Goal: Book appointment/travel/reservation

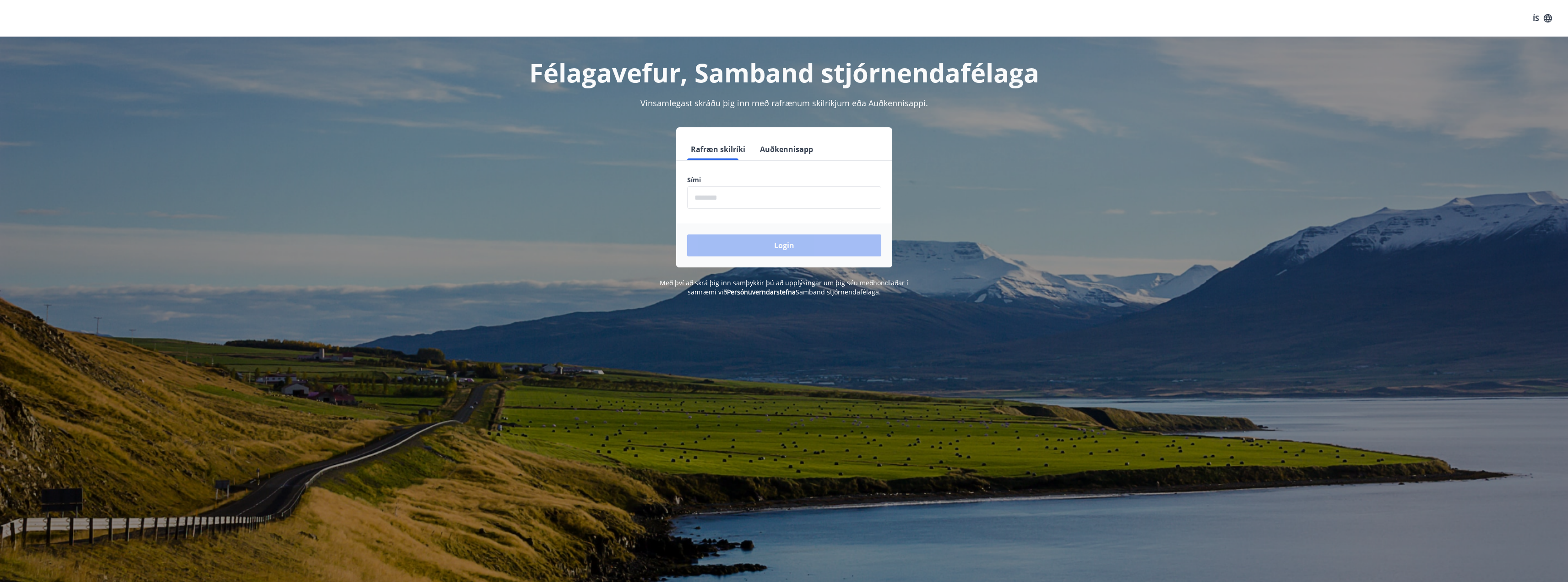
click at [721, 201] on input "phone" at bounding box center [784, 197] width 194 height 23
type input "********"
click at [748, 241] on button "Login" at bounding box center [784, 245] width 194 height 22
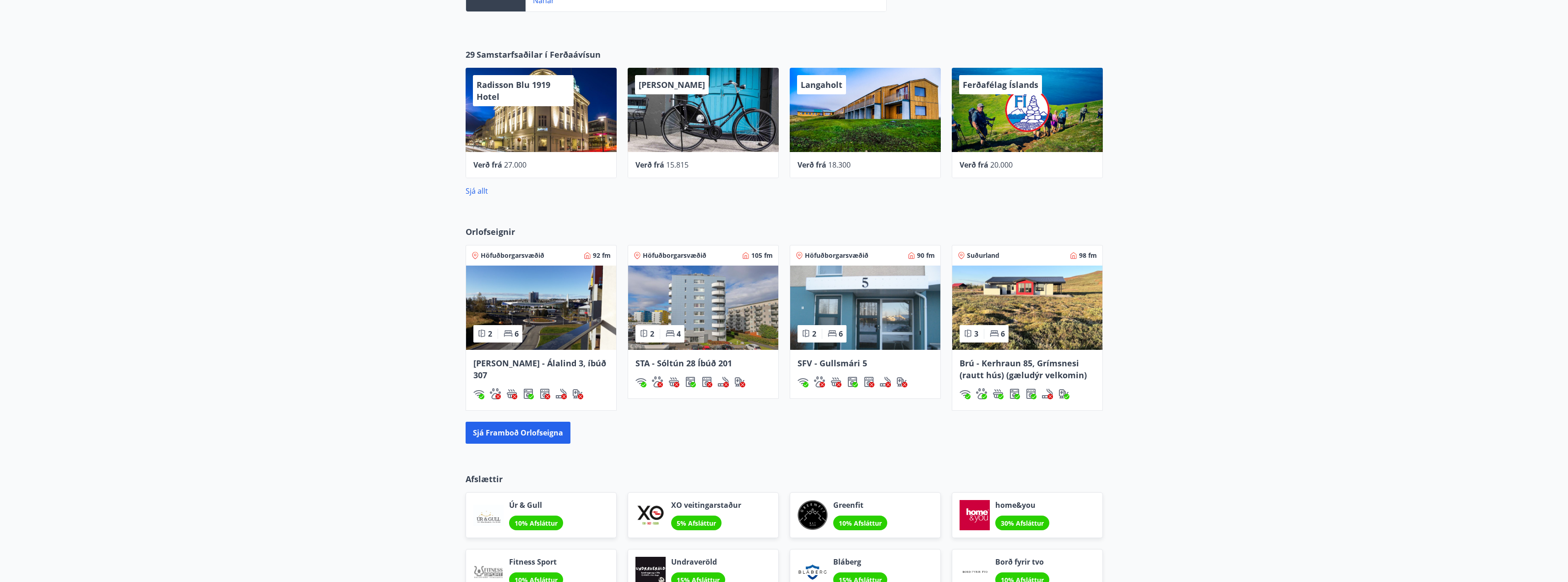
scroll to position [870, 0]
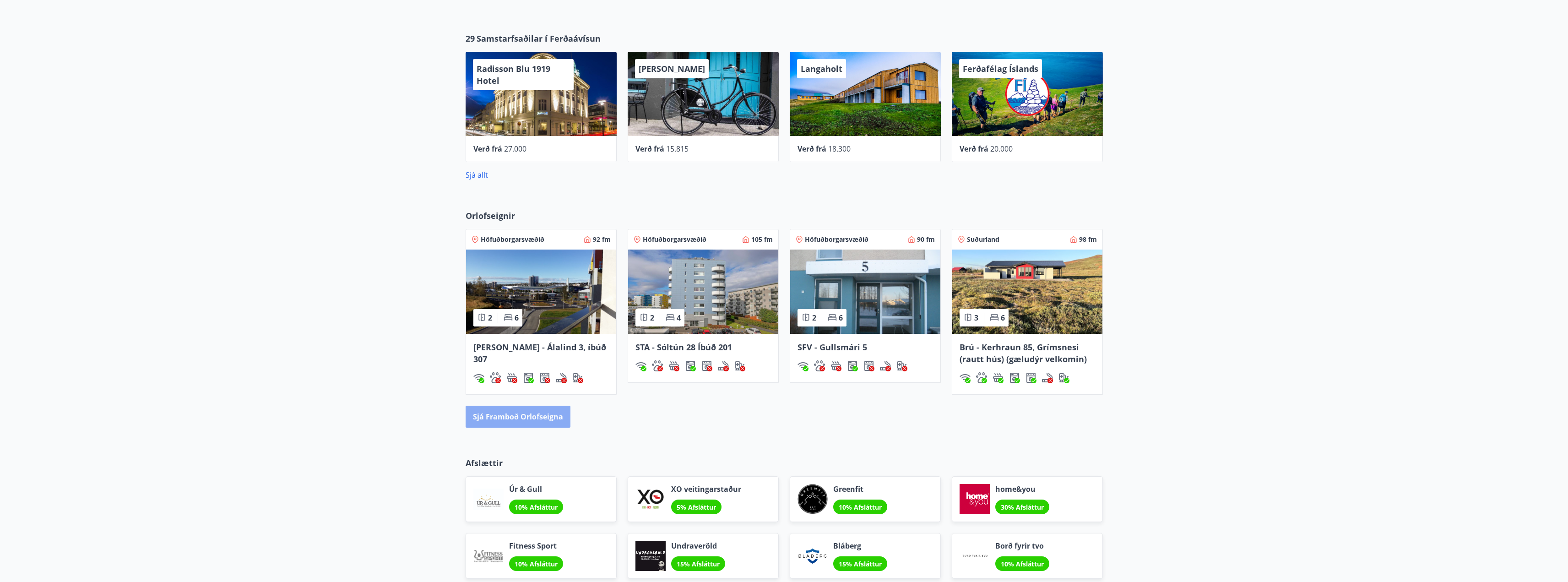
click at [524, 424] on button "Sjá framboð orlofseigna" at bounding box center [518, 416] width 105 height 22
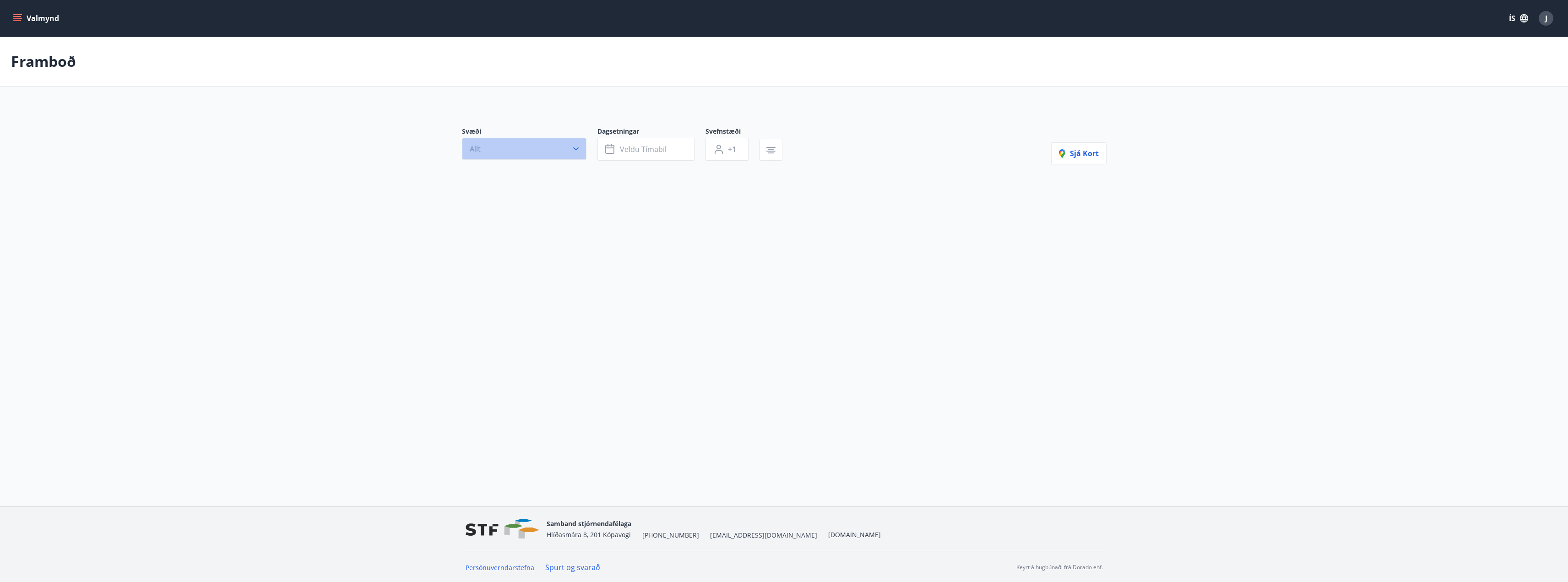
click at [579, 147] on icon "button" at bounding box center [576, 149] width 9 height 9
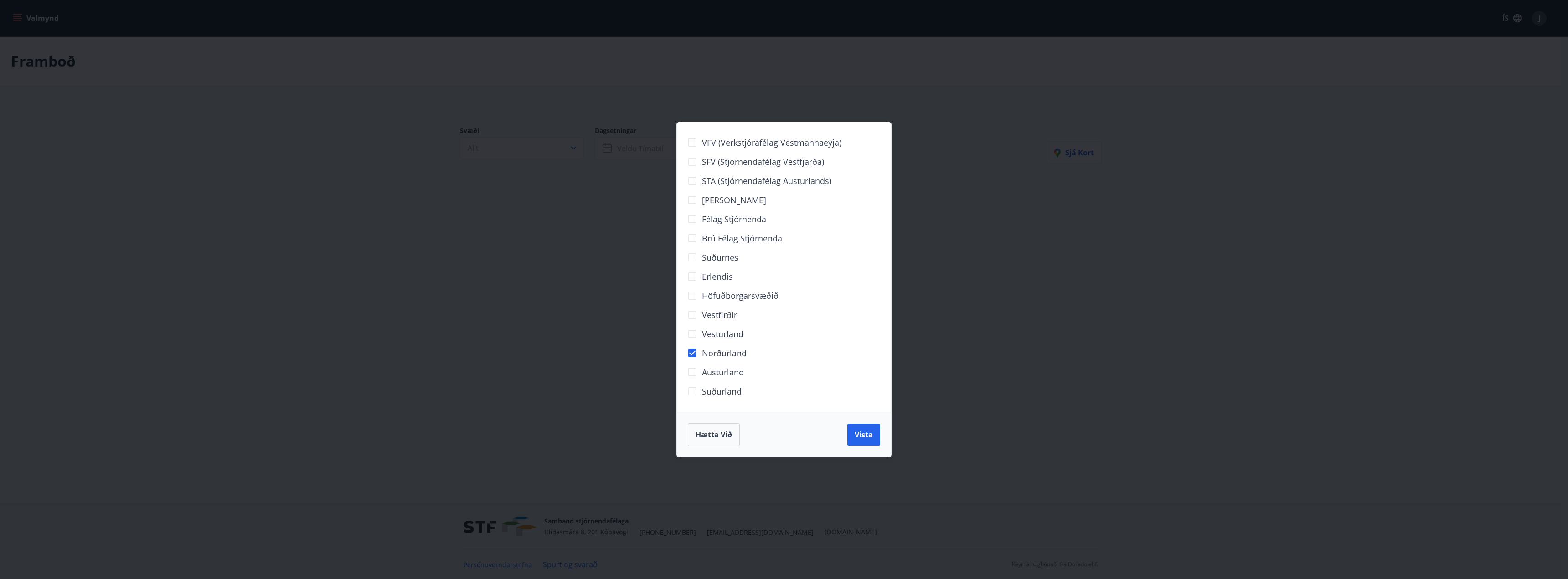
click at [478, 297] on div "VFV (Verkstjórafélag Vestmannaeyja) SFV (Stjórnendafélag Vestfjarða) STA (Stjór…" at bounding box center [784, 290] width 1568 height 579
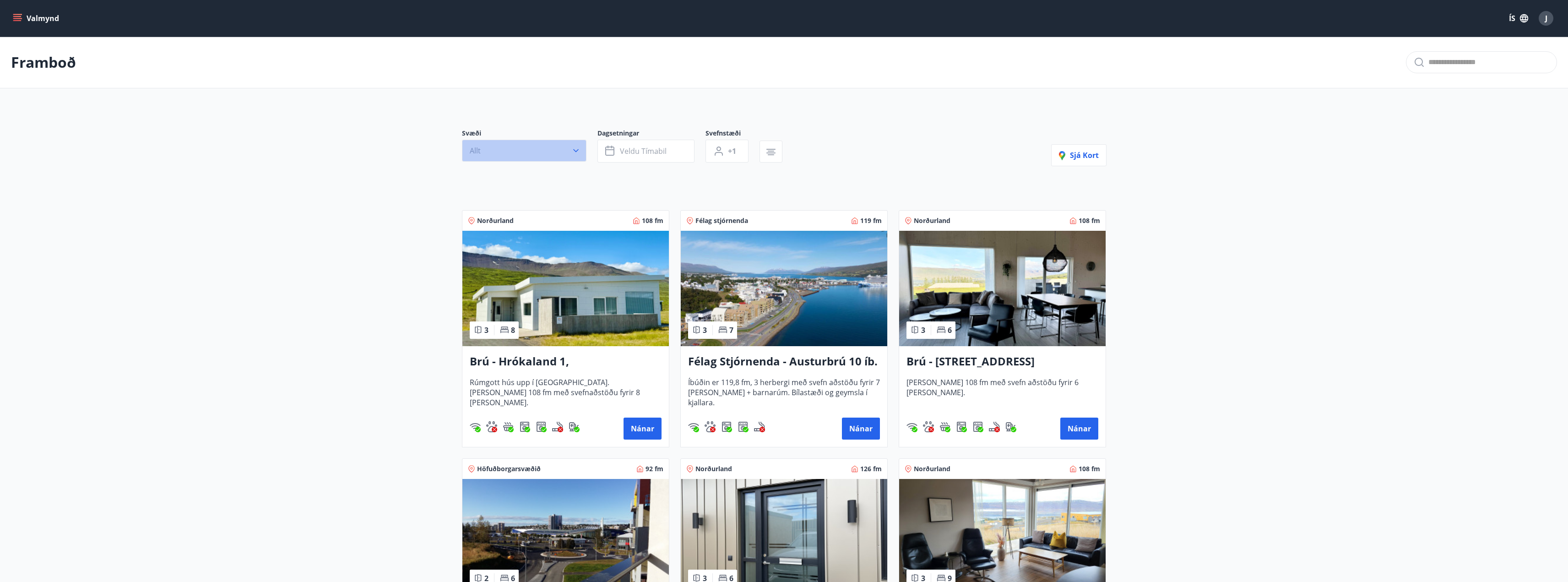
click at [575, 151] on icon "button" at bounding box center [576, 150] width 6 height 3
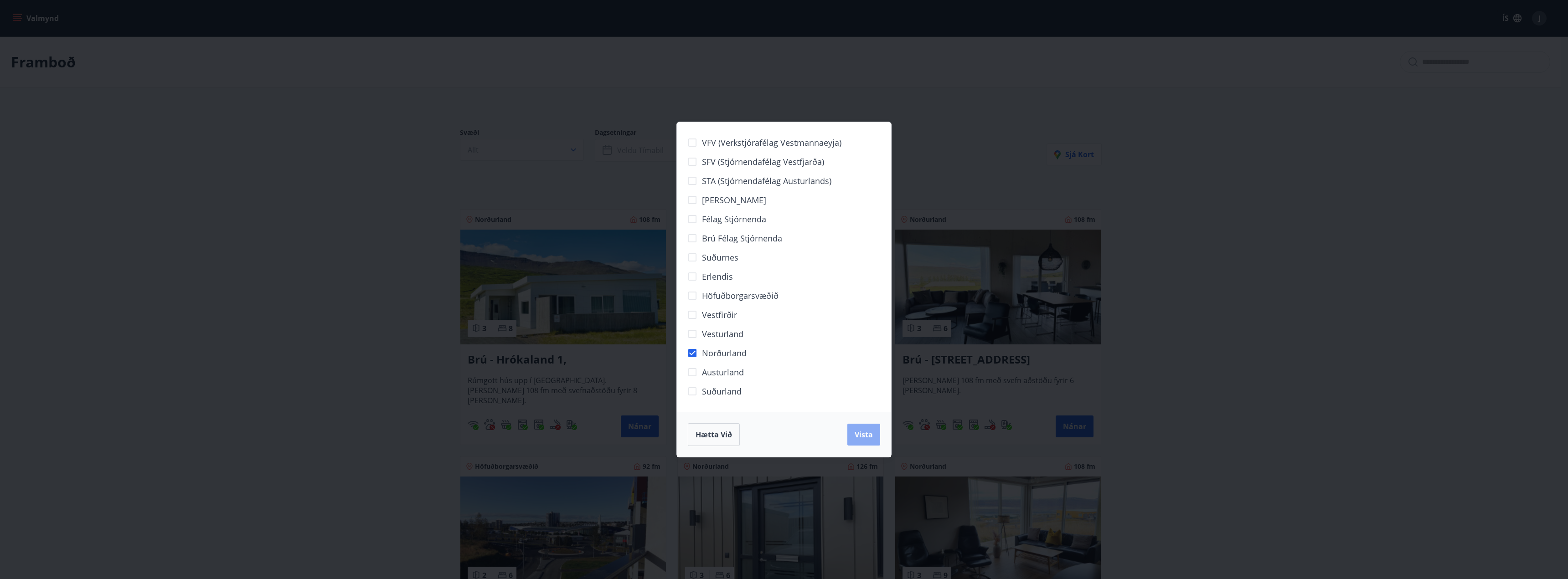
click at [867, 436] on span "Vista" at bounding box center [864, 434] width 18 height 10
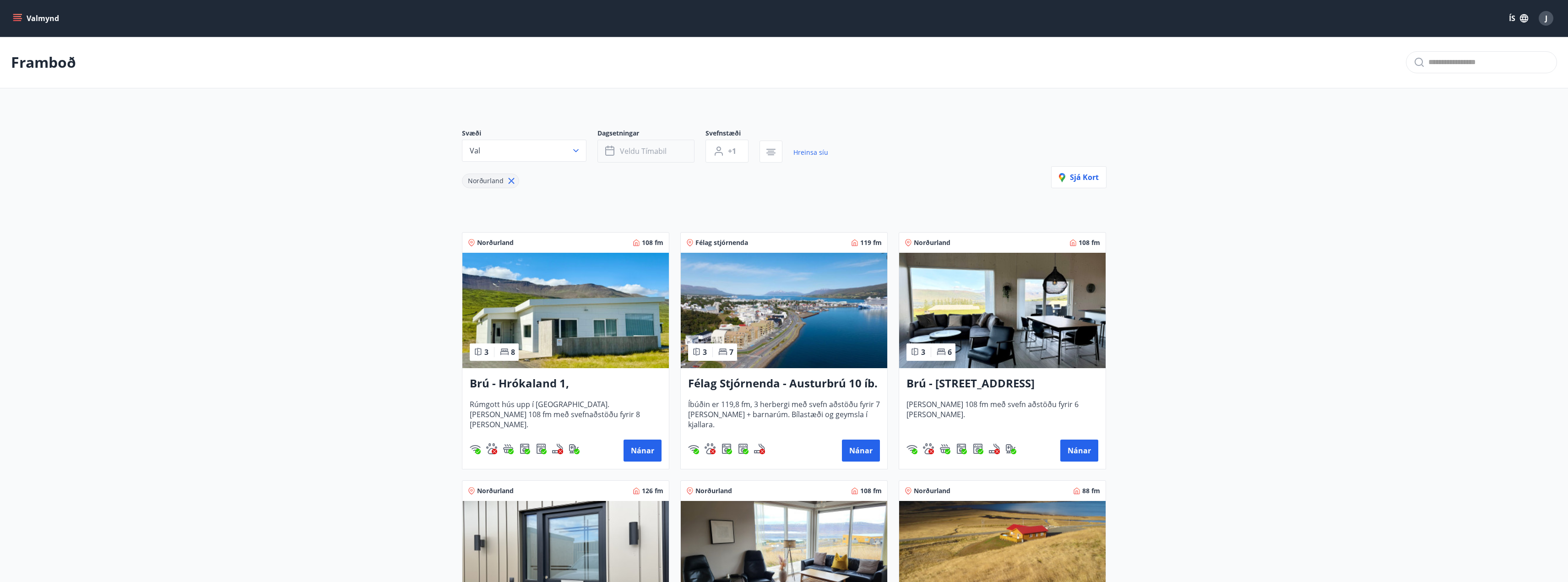
click at [660, 148] on span "Veldu tímabil" at bounding box center [643, 151] width 46 height 10
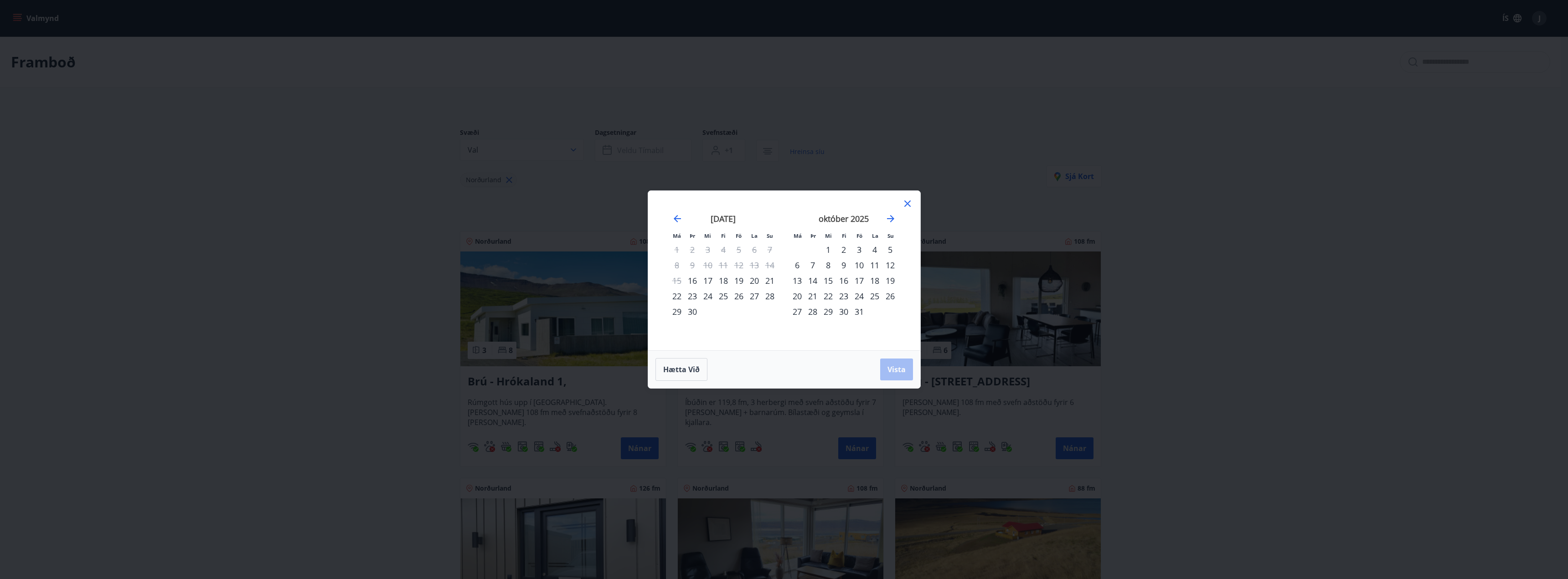
click at [857, 249] on div "3" at bounding box center [859, 249] width 15 height 15
click at [798, 265] on div "6" at bounding box center [797, 265] width 15 height 15
click at [900, 368] on span "Vista" at bounding box center [897, 369] width 18 height 10
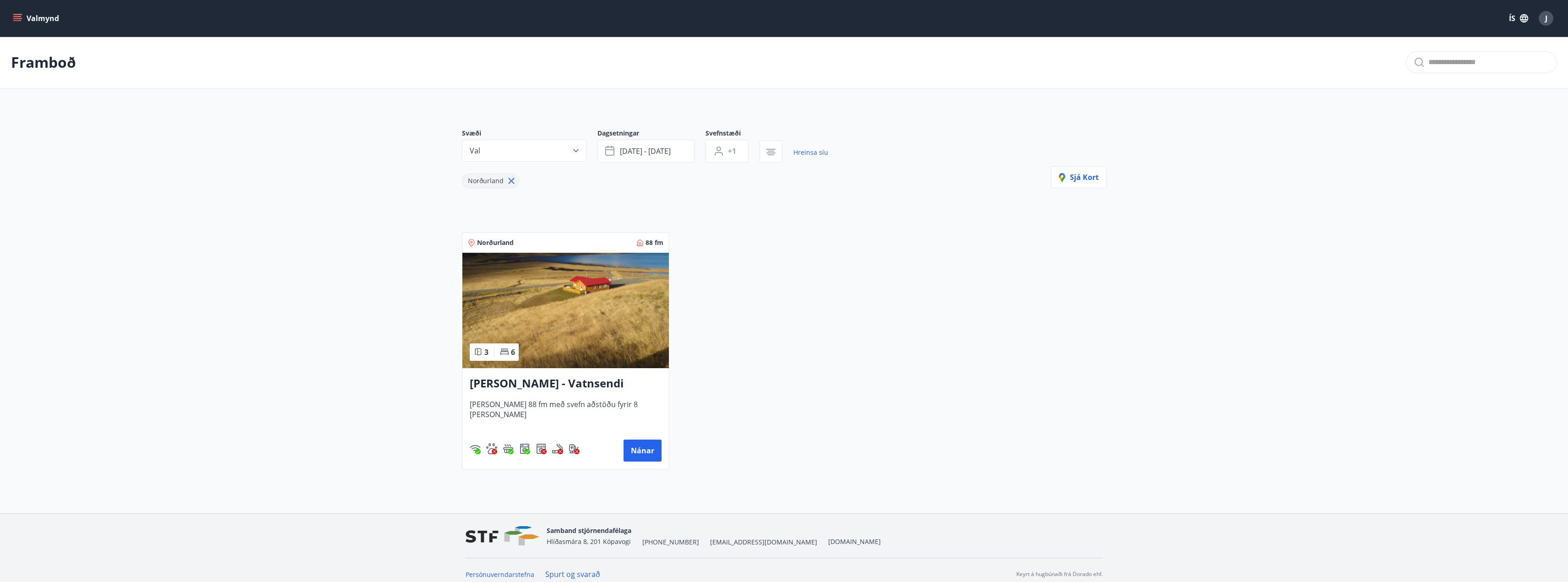
click at [978, 303] on div "Norðurland 88 fm 3 6 Berg - Vatnsendi Ólafsfirði Húsið er 88 fm með svefn aðstö…" at bounding box center [779, 345] width 655 height 248
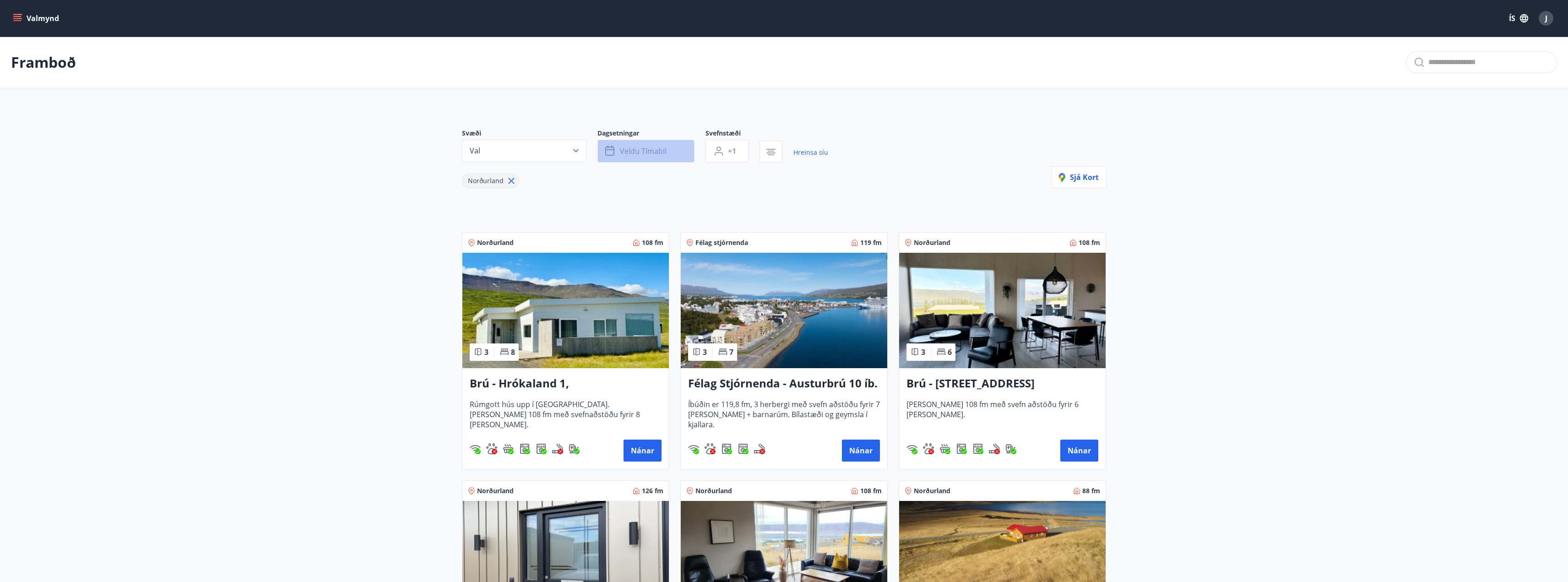
click at [636, 152] on span "Veldu tímabil" at bounding box center [643, 151] width 46 height 10
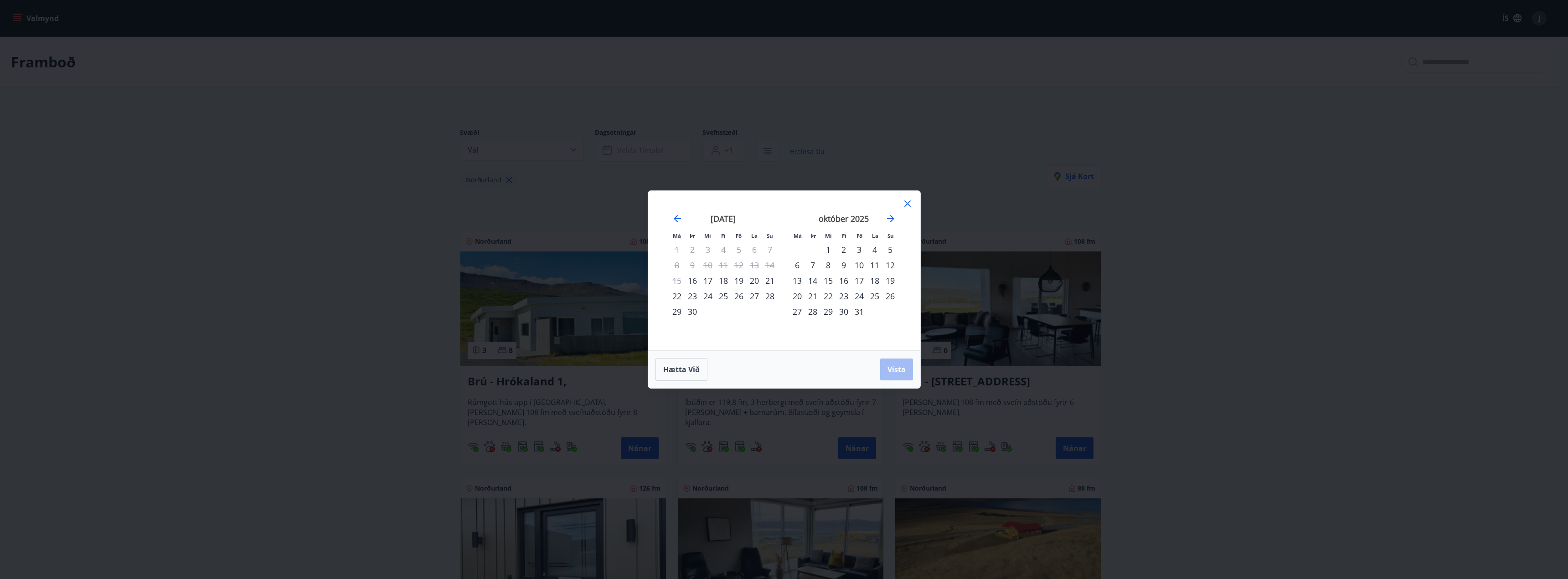
click at [857, 248] on div "3" at bounding box center [859, 249] width 15 height 15
click at [800, 263] on div "6" at bounding box center [797, 265] width 15 height 15
click at [893, 367] on span "Vista" at bounding box center [897, 369] width 18 height 10
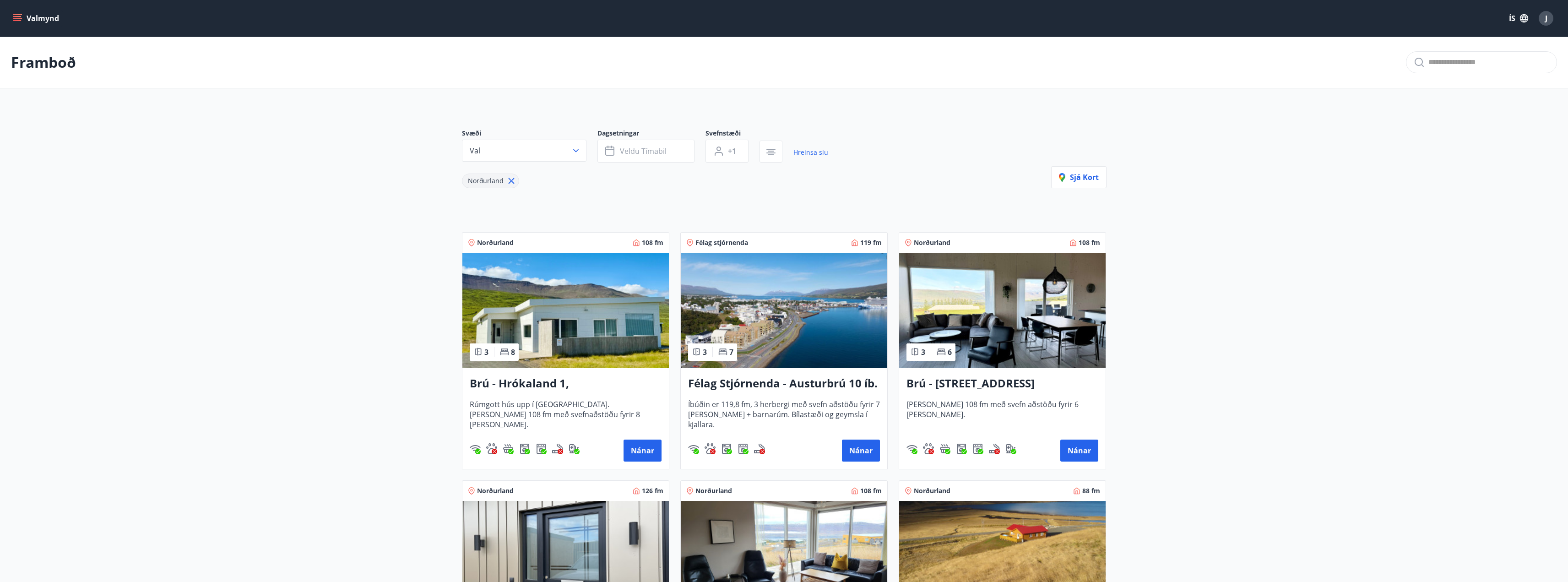
click at [257, 252] on main "Framboð Svæði Val Dagsetningar Veldu tímabil Svefnstæði +1 Hreinsa síu Norðurla…" at bounding box center [784, 504] width 1568 height 936
drag, startPoint x: 117, startPoint y: 311, endPoint x: 134, endPoint y: 306, distance: 17.7
click at [119, 311] on main "Framboð Svæði Val Dagsetningar Veldu tímabil Svefnstæði +1 Hreinsa síu Norðurla…" at bounding box center [784, 504] width 1568 height 936
click at [512, 180] on icon at bounding box center [511, 181] width 6 height 6
